Goal: Task Accomplishment & Management: Complete application form

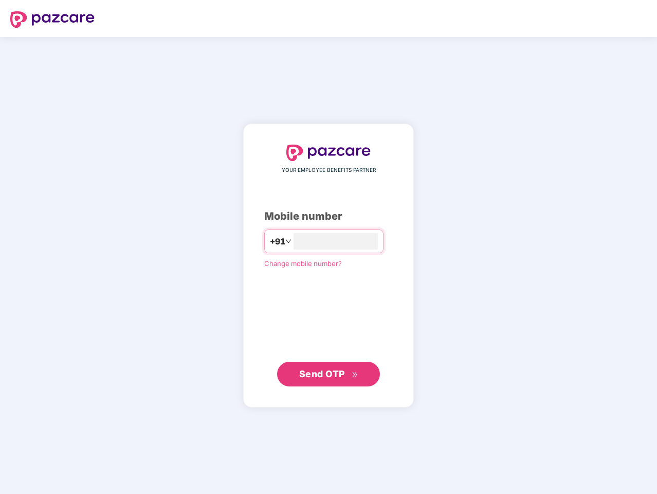
click at [329, 247] on input "number" at bounding box center [336, 241] width 84 height 16
click at [52, 20] on img at bounding box center [52, 19] width 84 height 16
click at [270, 241] on span "+91" at bounding box center [277, 241] width 15 height 13
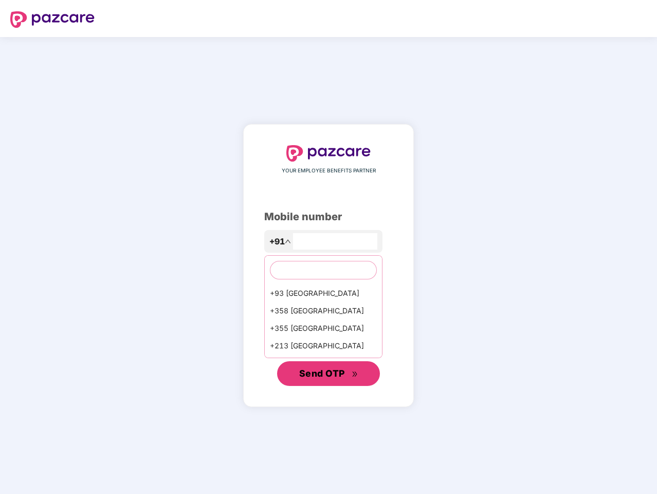
click at [329, 374] on span "Send OTP" at bounding box center [322, 373] width 46 height 11
